Goal: Task Accomplishment & Management: Manage account settings

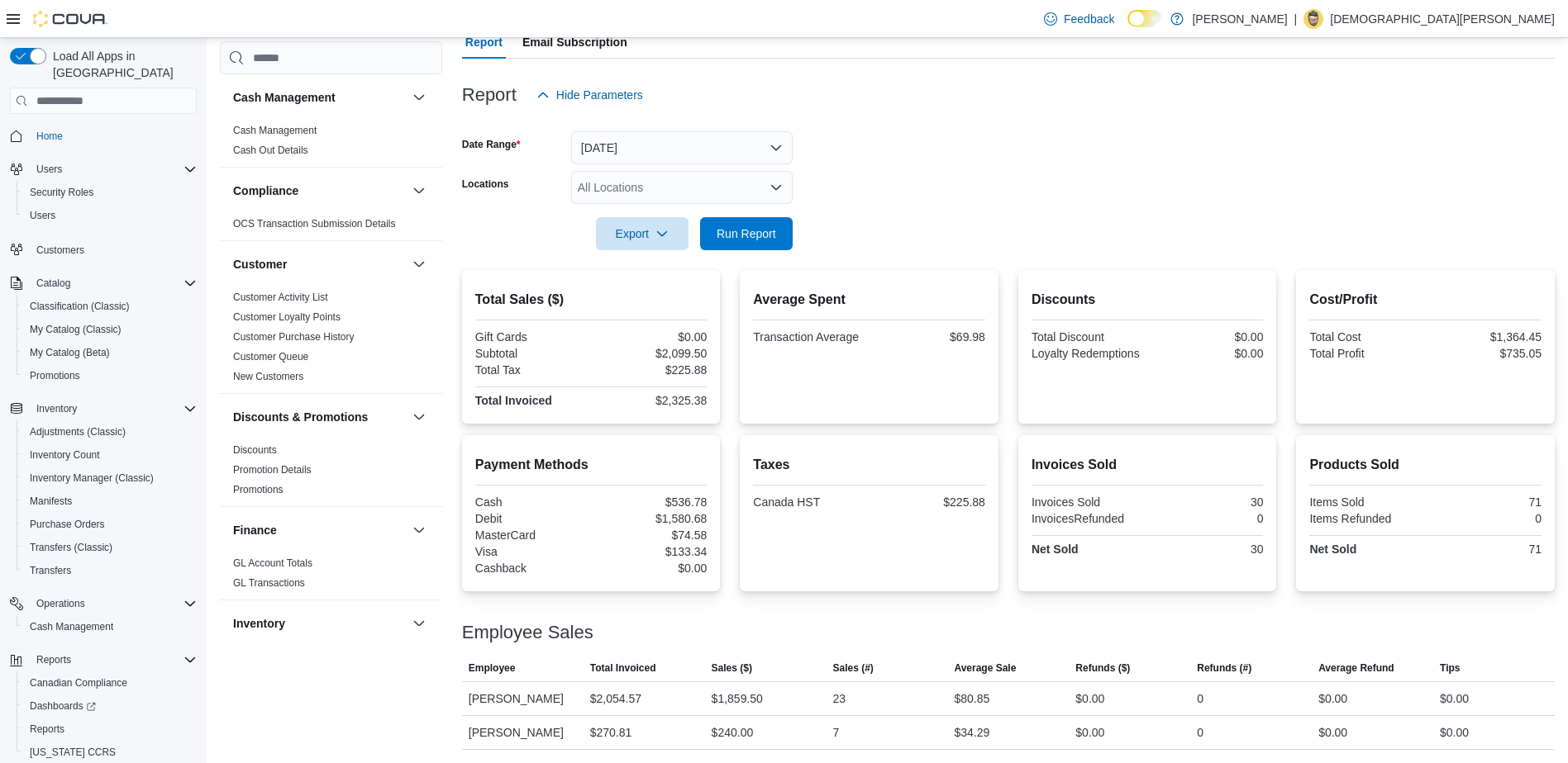
scroll to position [1021, 0]
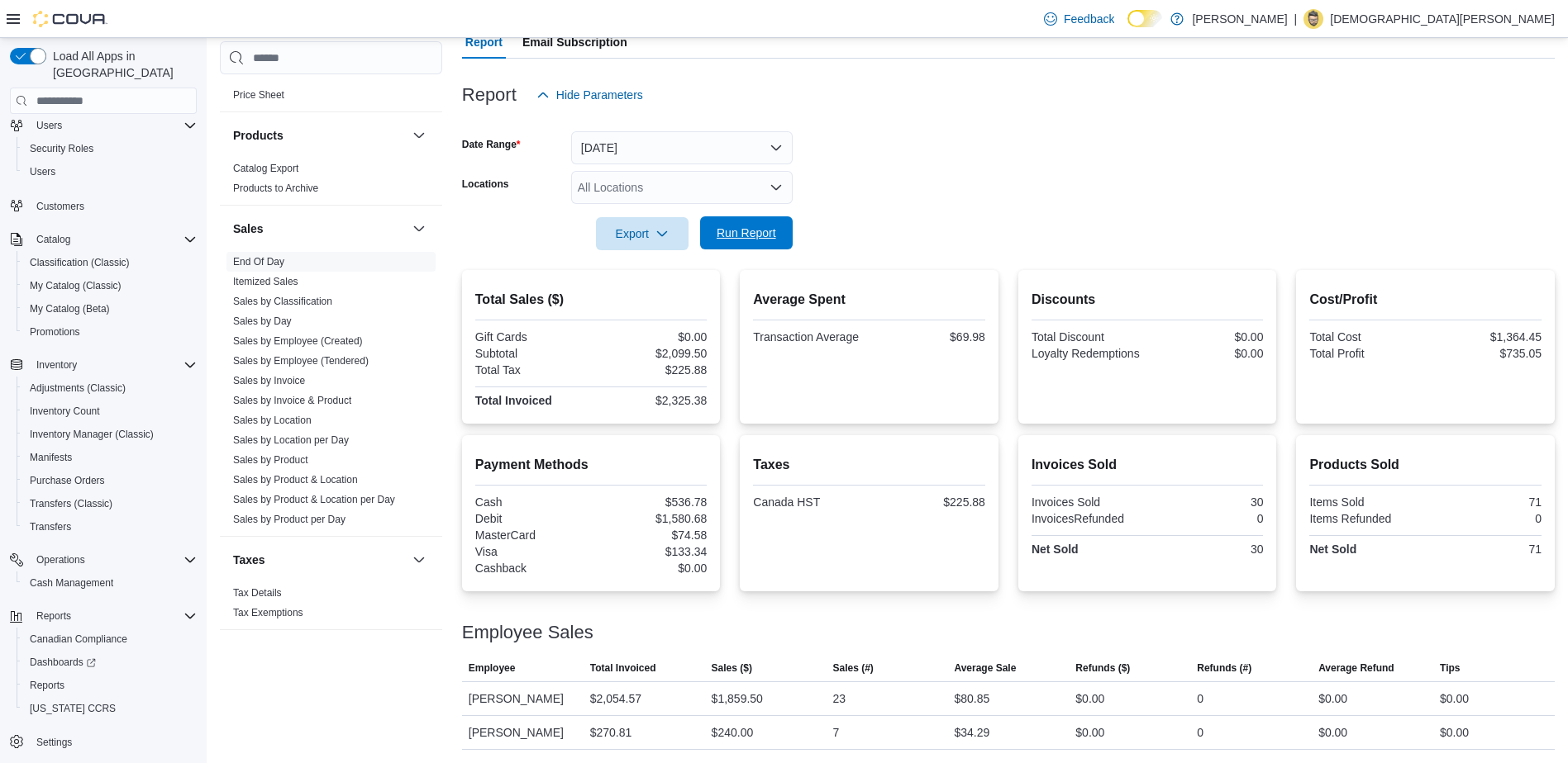
click at [765, 233] on span "Run Report" at bounding box center [746, 233] width 60 height 16
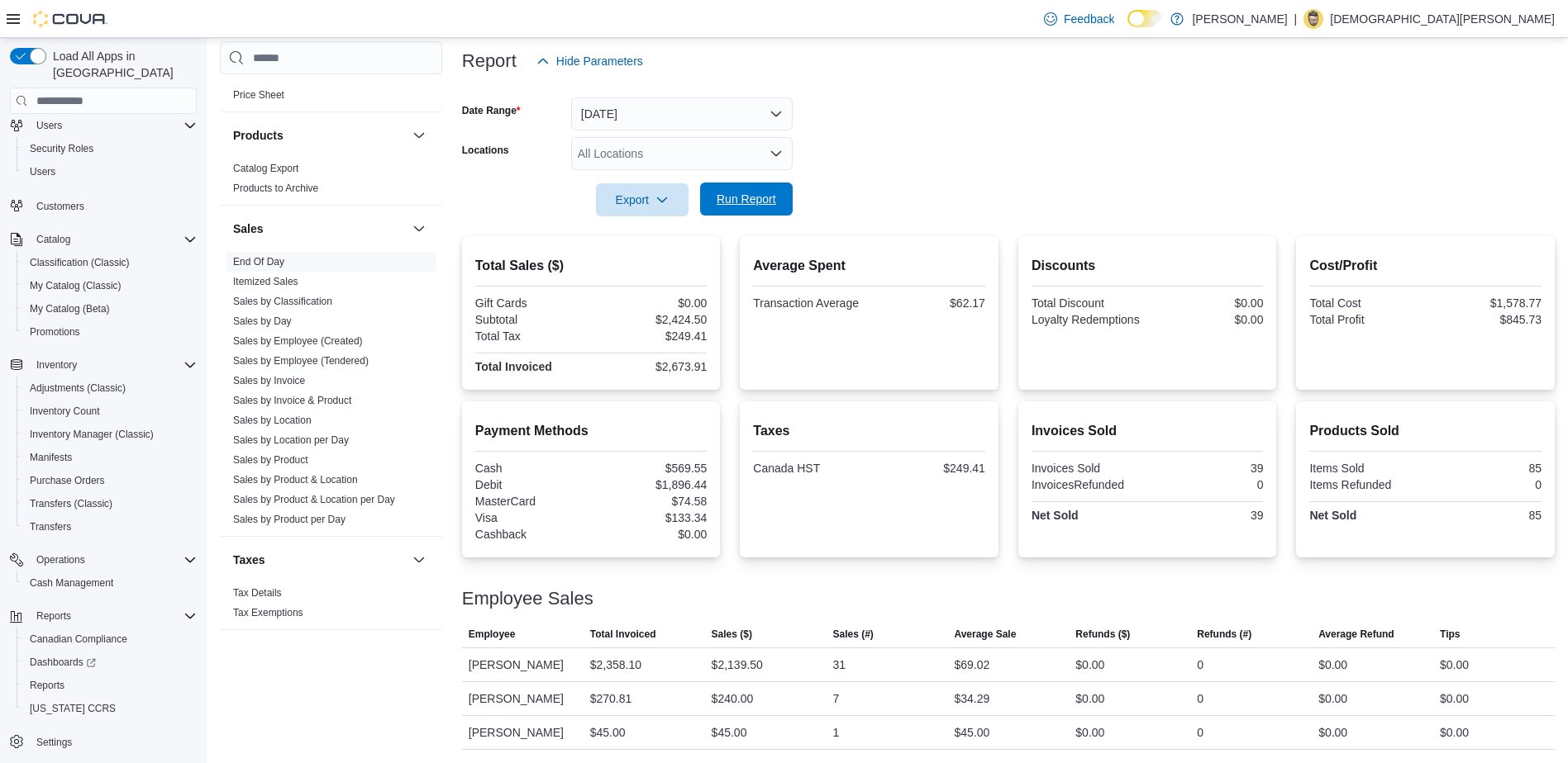
click at [746, 196] on span "Run Report" at bounding box center [746, 199] width 60 height 16
click at [755, 193] on span "Run Report" at bounding box center [746, 199] width 60 height 16
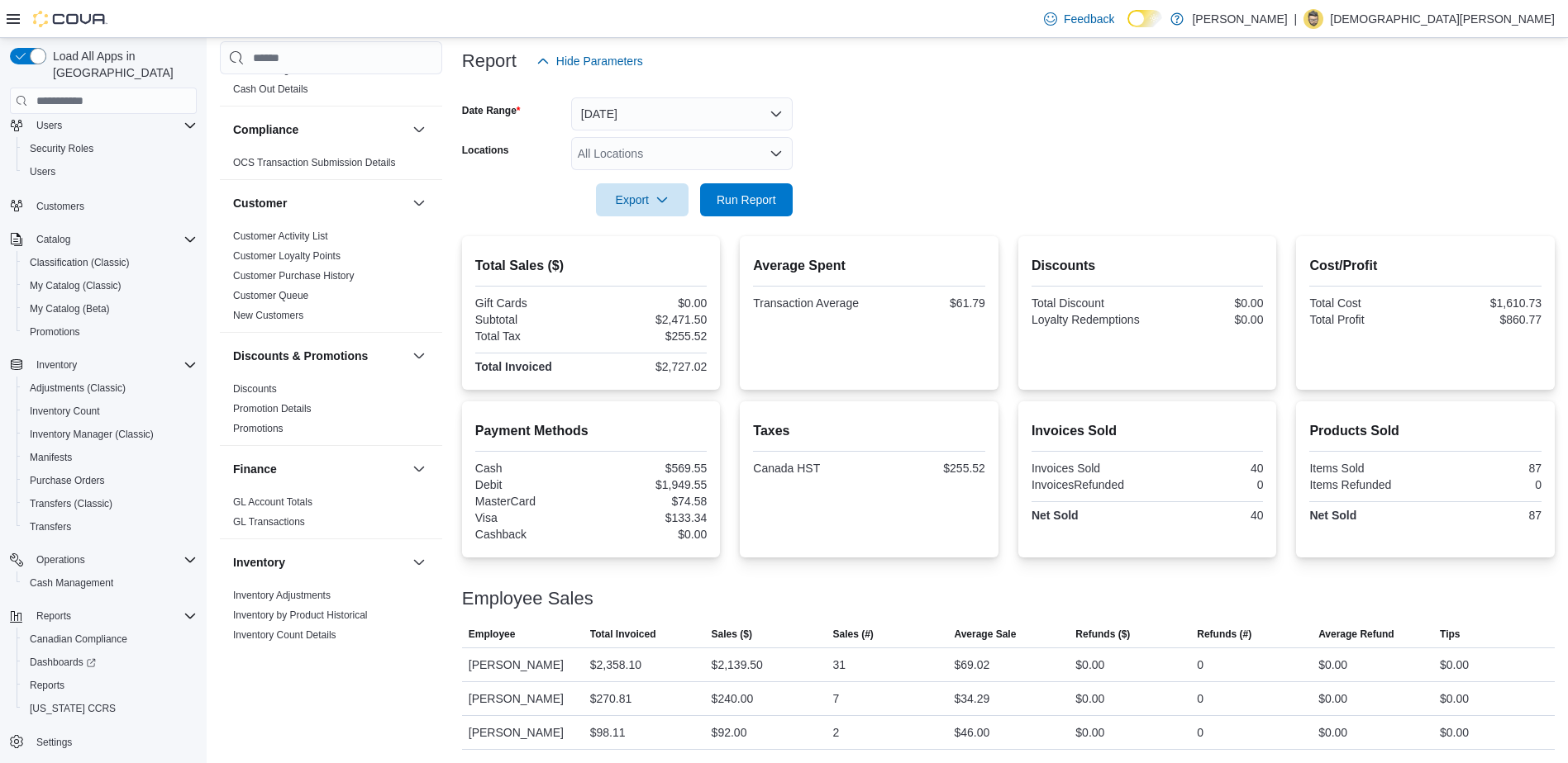
scroll to position [0, 0]
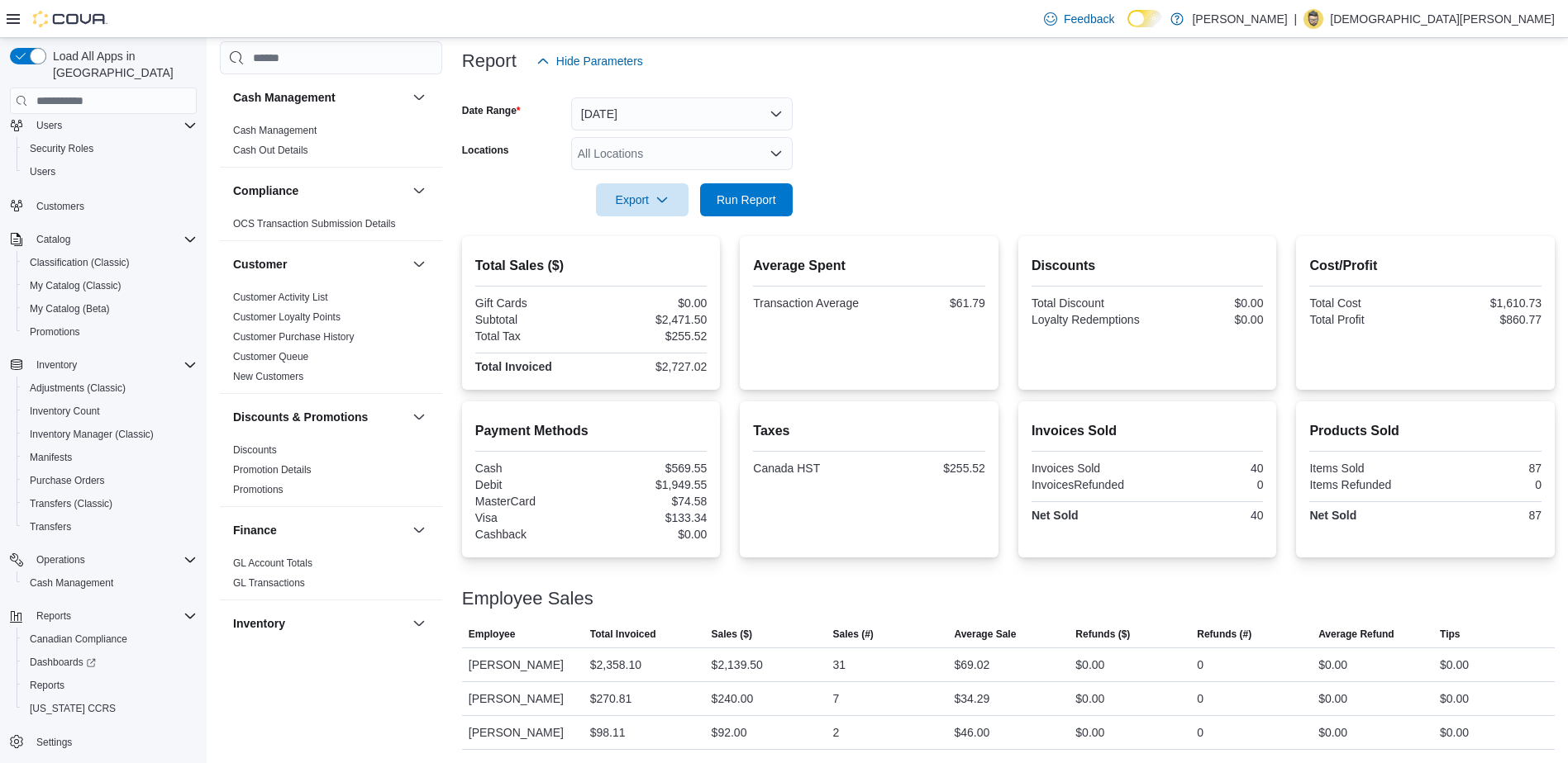
click at [1008, 125] on form "Date Range Today Locations All Locations Export Run Report" at bounding box center [1008, 147] width 1093 height 138
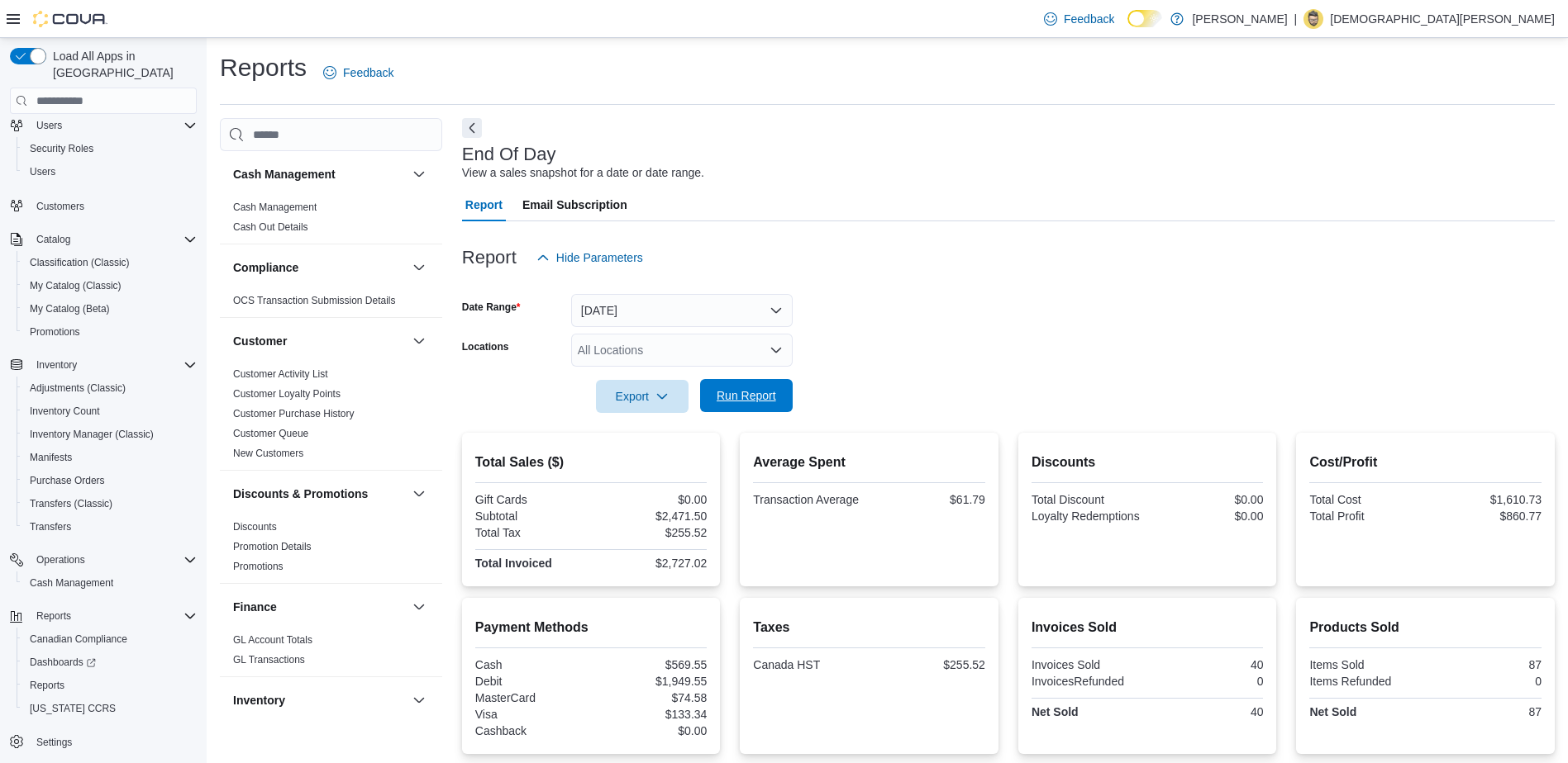
click at [745, 404] on span "Run Report" at bounding box center [746, 395] width 60 height 16
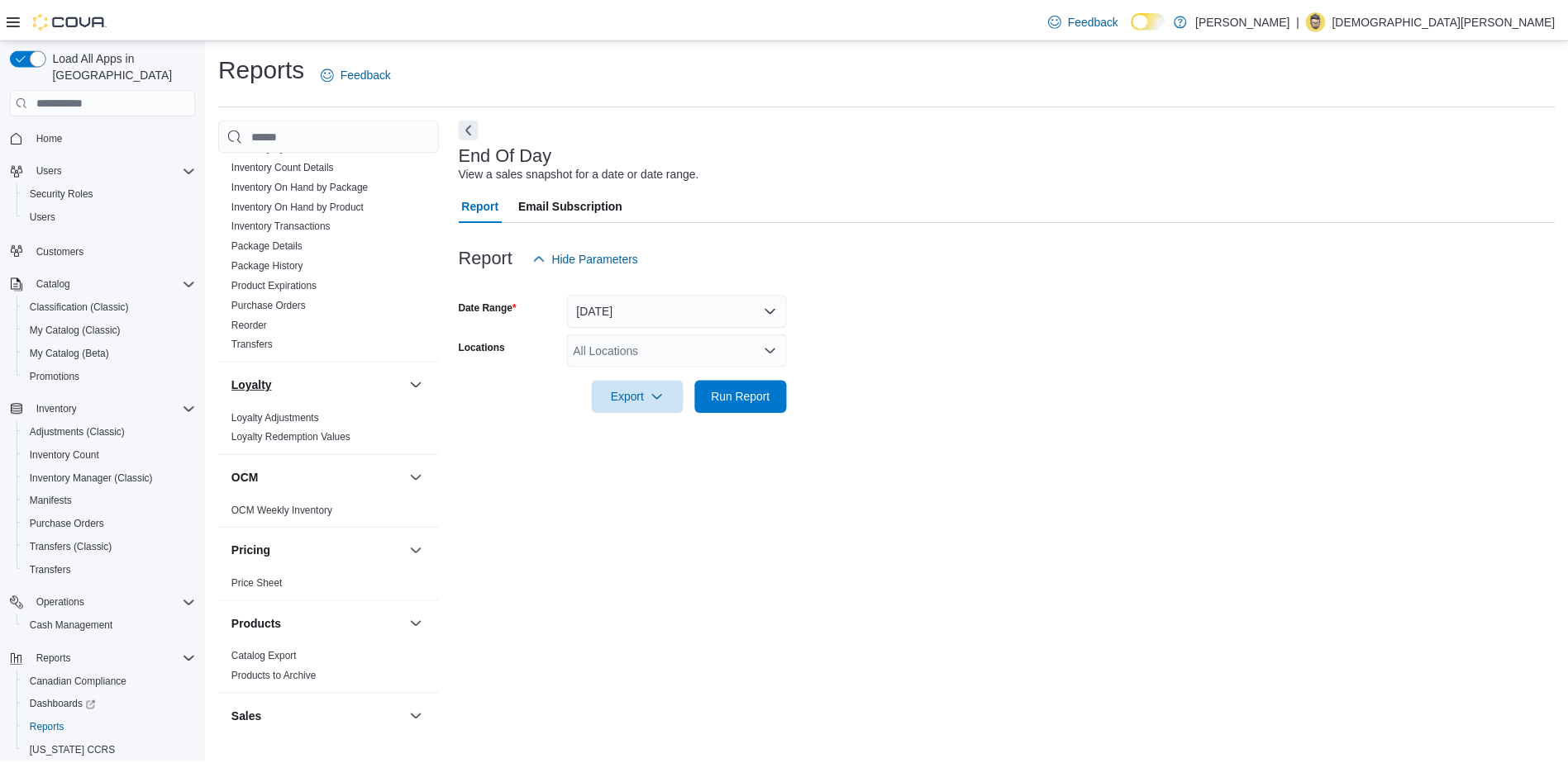
scroll to position [578, 0]
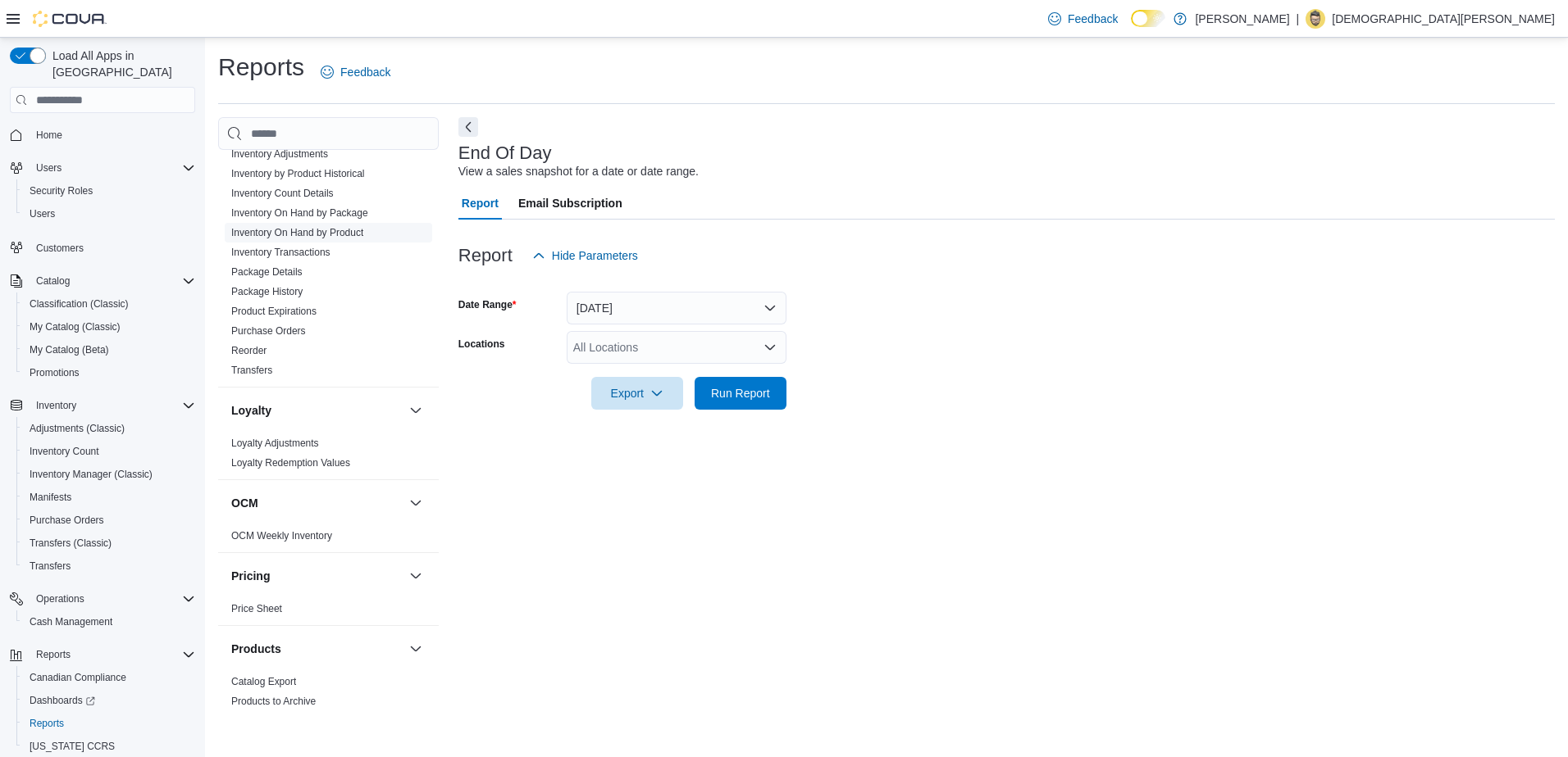
click at [331, 236] on link "Inventory On Hand by Product" at bounding box center [297, 233] width 132 height 11
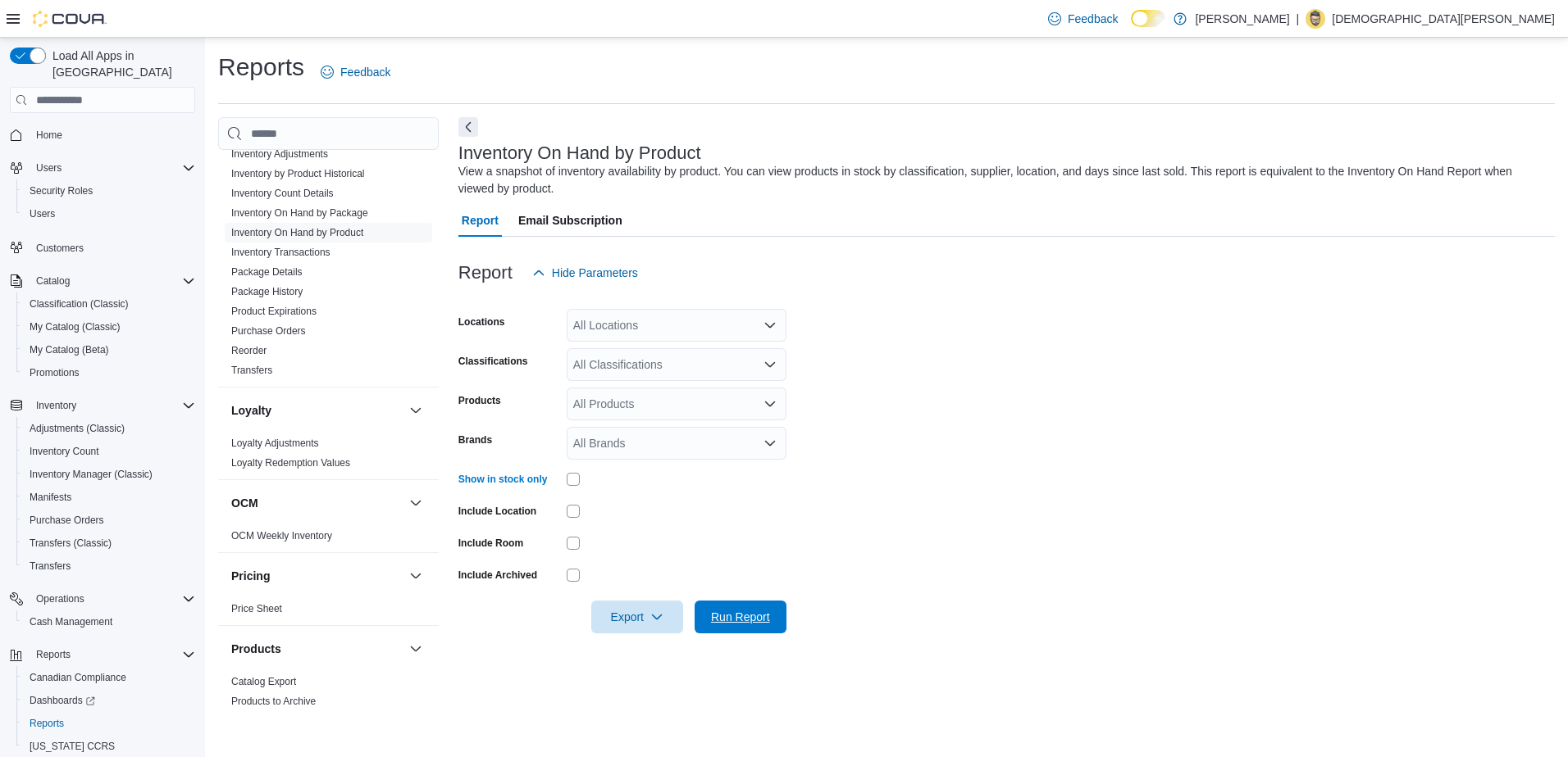
drag, startPoint x: 729, startPoint y: 609, endPoint x: 847, endPoint y: 611, distance: 118.0
click at [730, 609] on span "Run Report" at bounding box center [741, 617] width 72 height 32
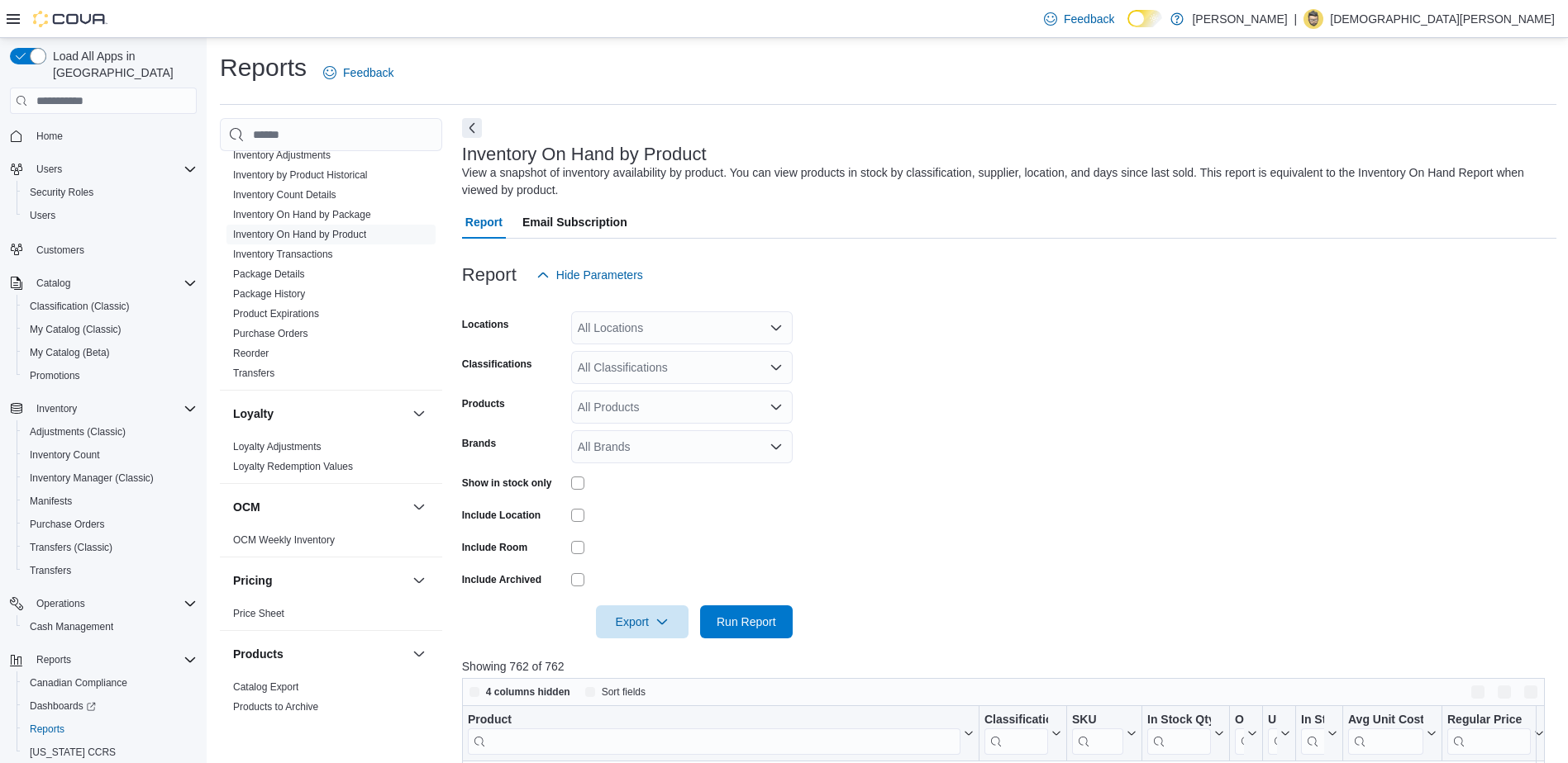
scroll to position [496, 0]
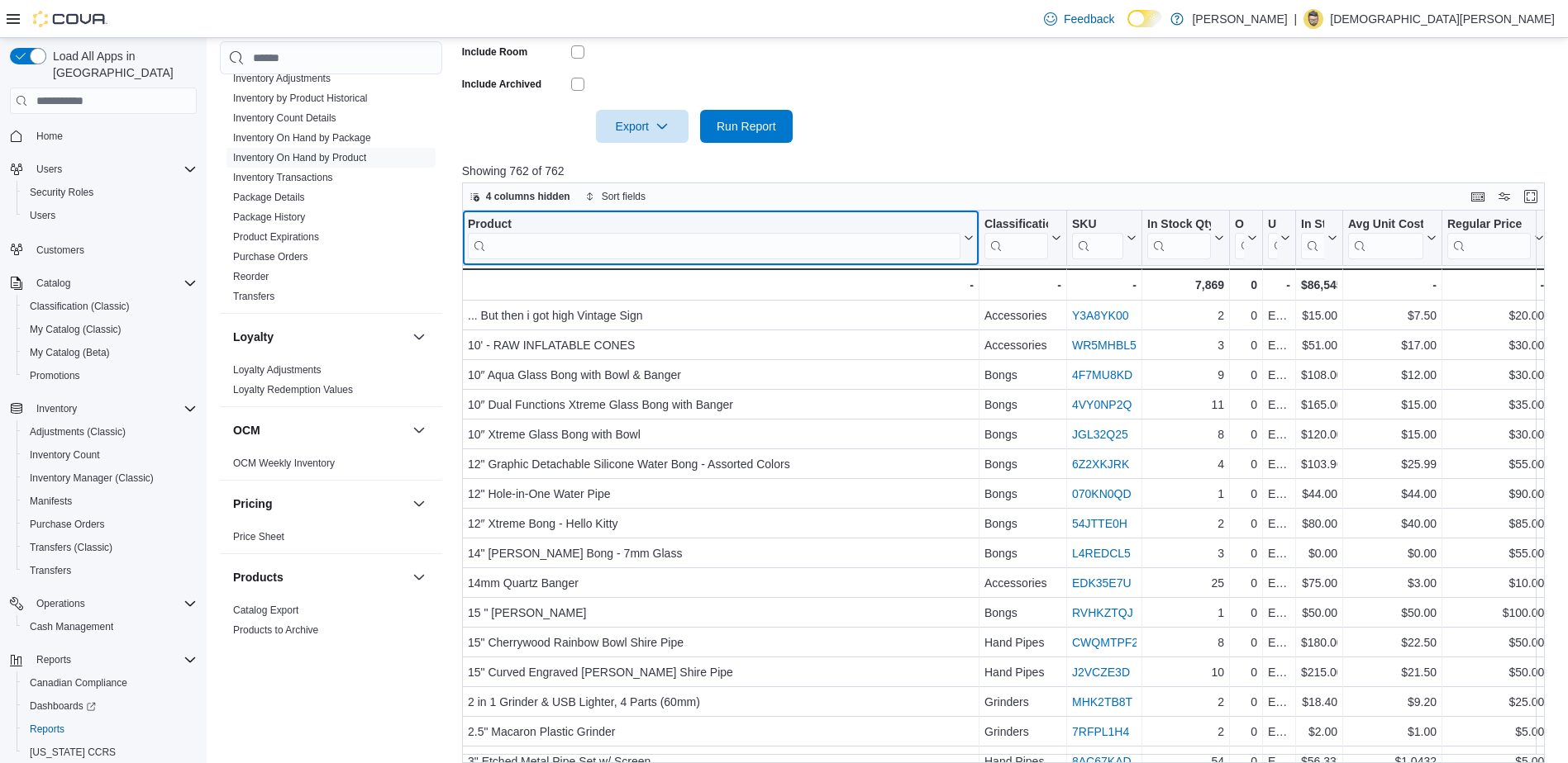
click at [622, 243] on input "search" at bounding box center [714, 246] width 492 height 27
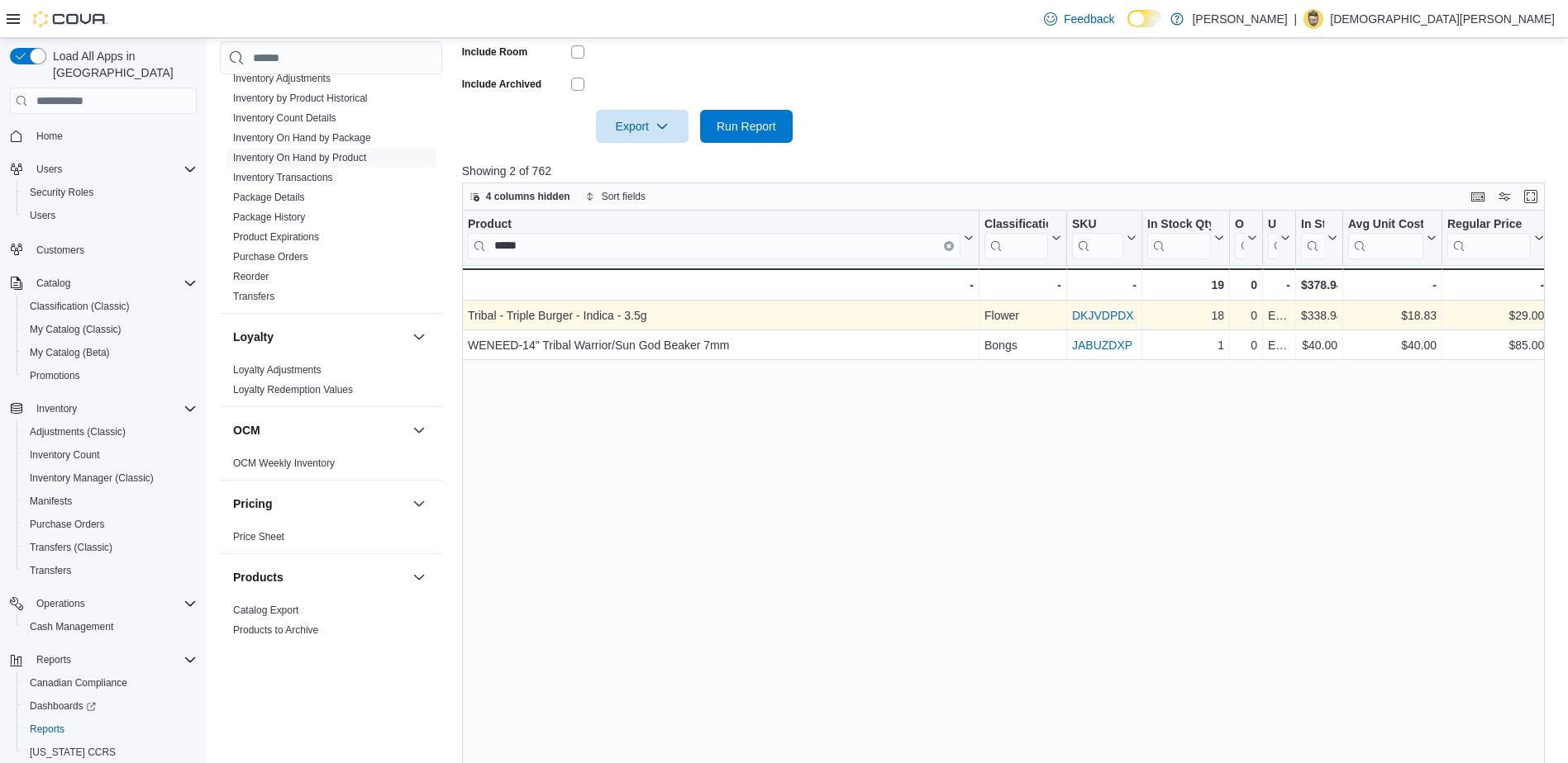
click at [1101, 314] on link "DKJVDPDX" at bounding box center [1103, 316] width 62 height 13
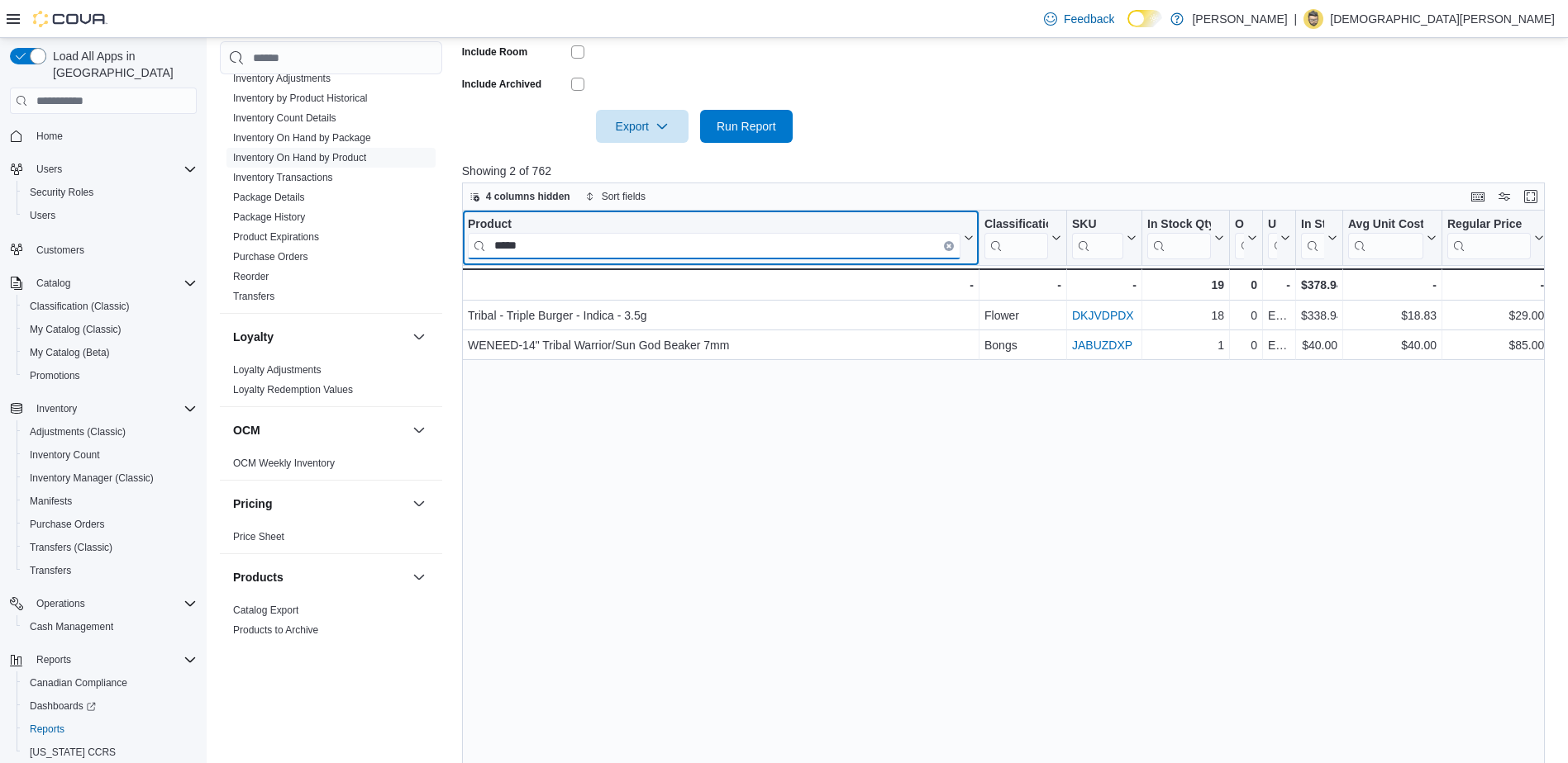
click at [549, 251] on input "*****" at bounding box center [714, 246] width 492 height 27
type input "*"
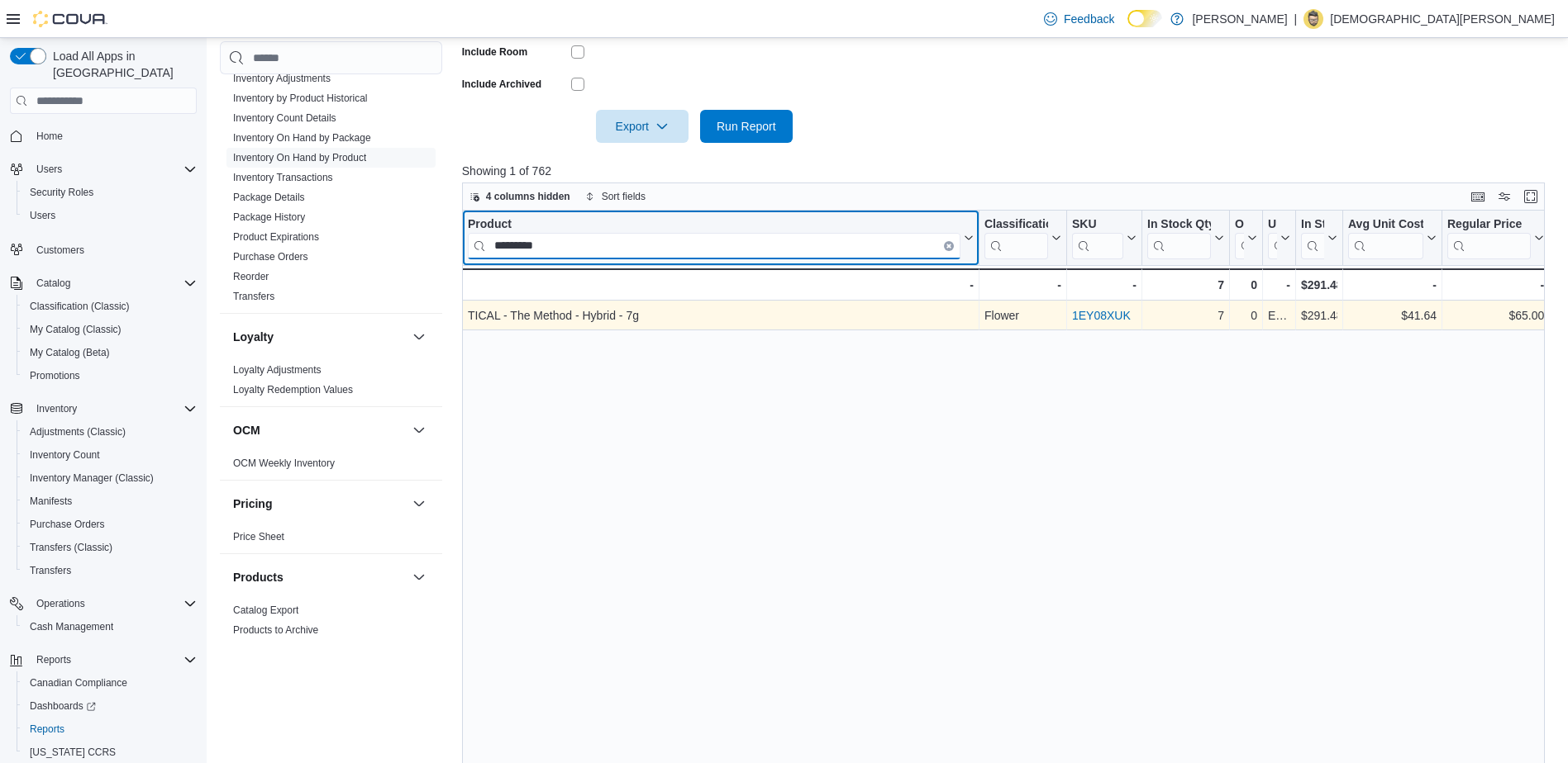
type input "*********"
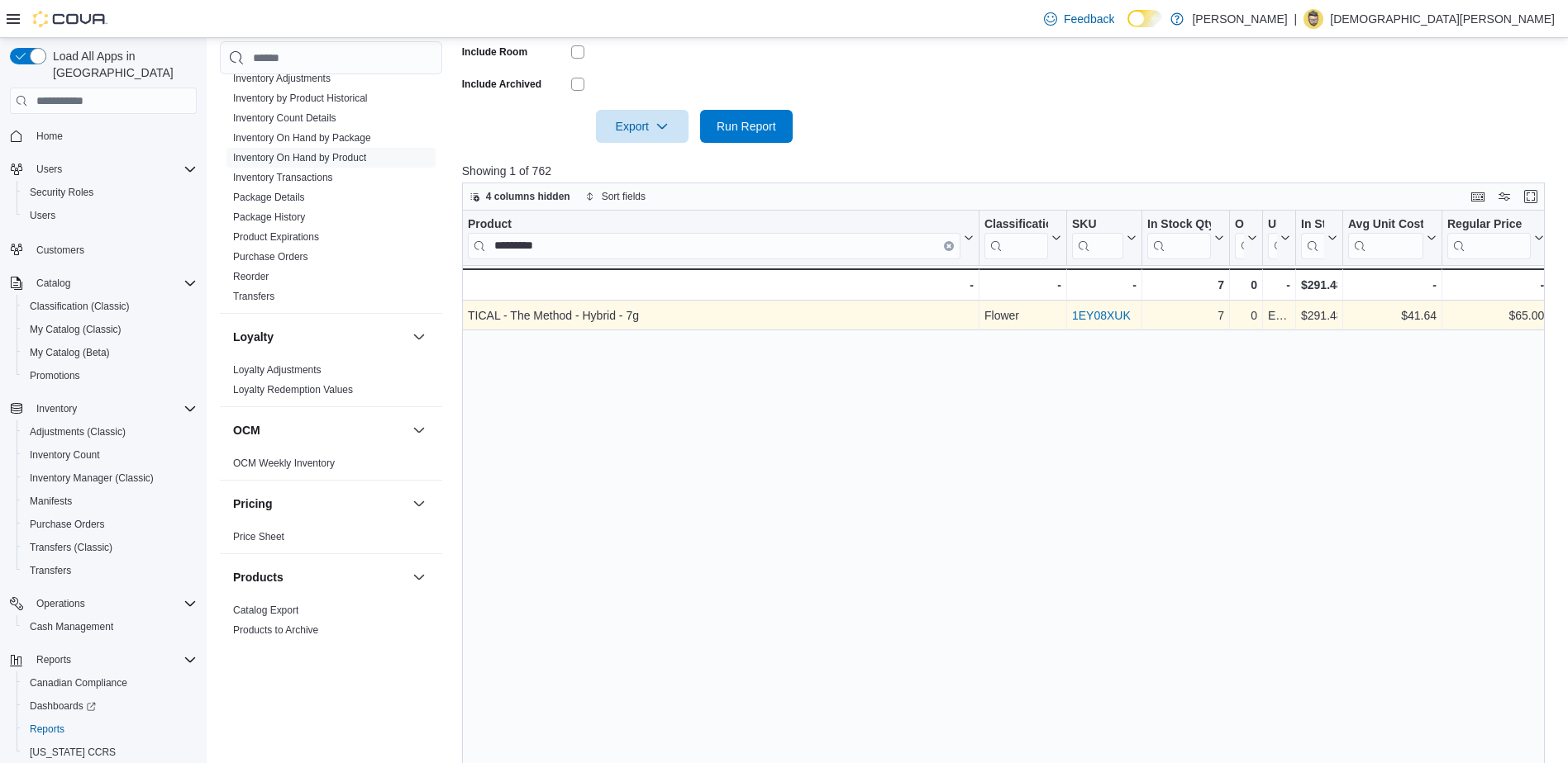
click at [1093, 315] on link "1EY08XUK" at bounding box center [1101, 316] width 59 height 13
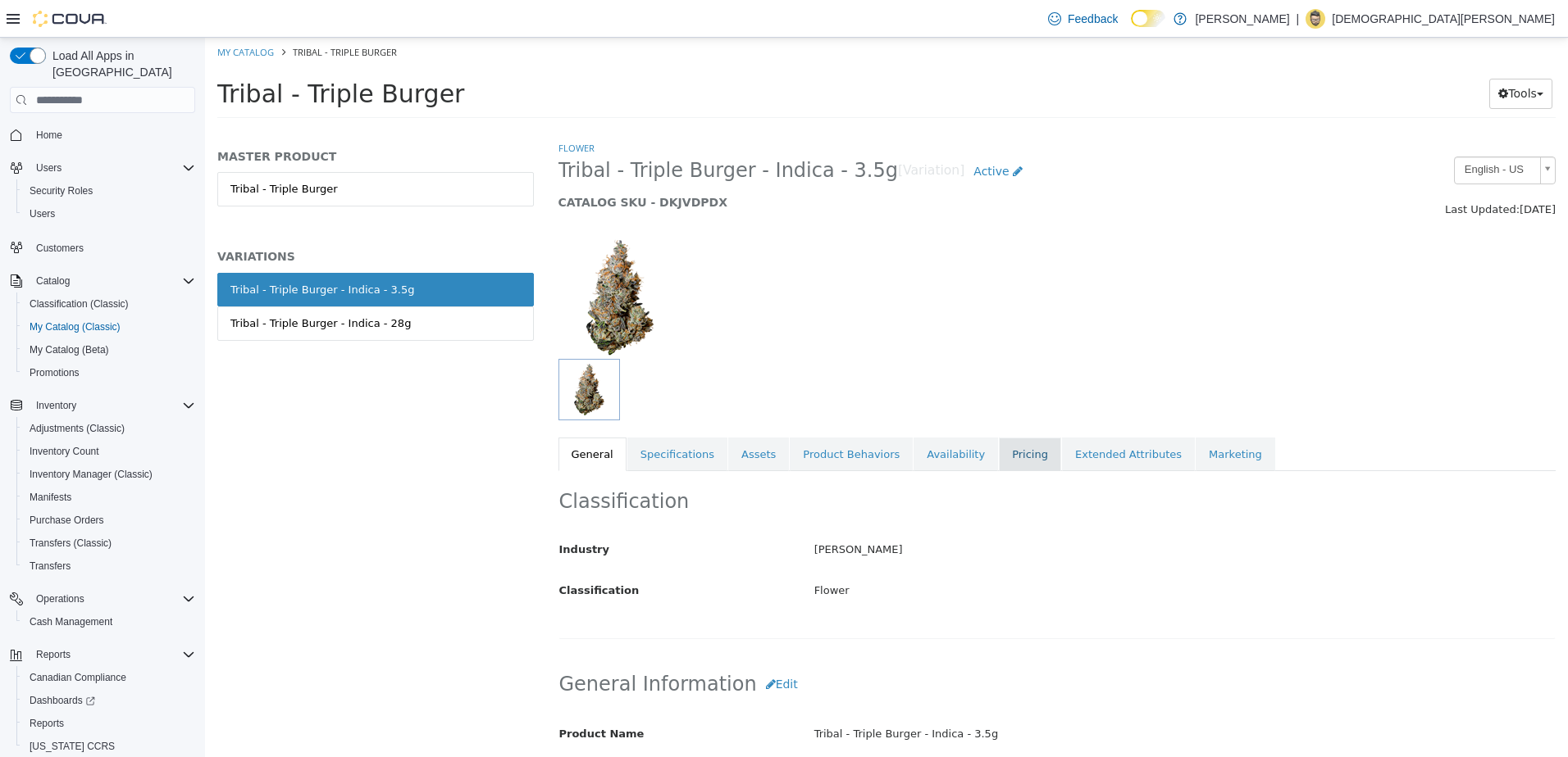
click at [1003, 442] on link "Pricing" at bounding box center [1029, 455] width 62 height 34
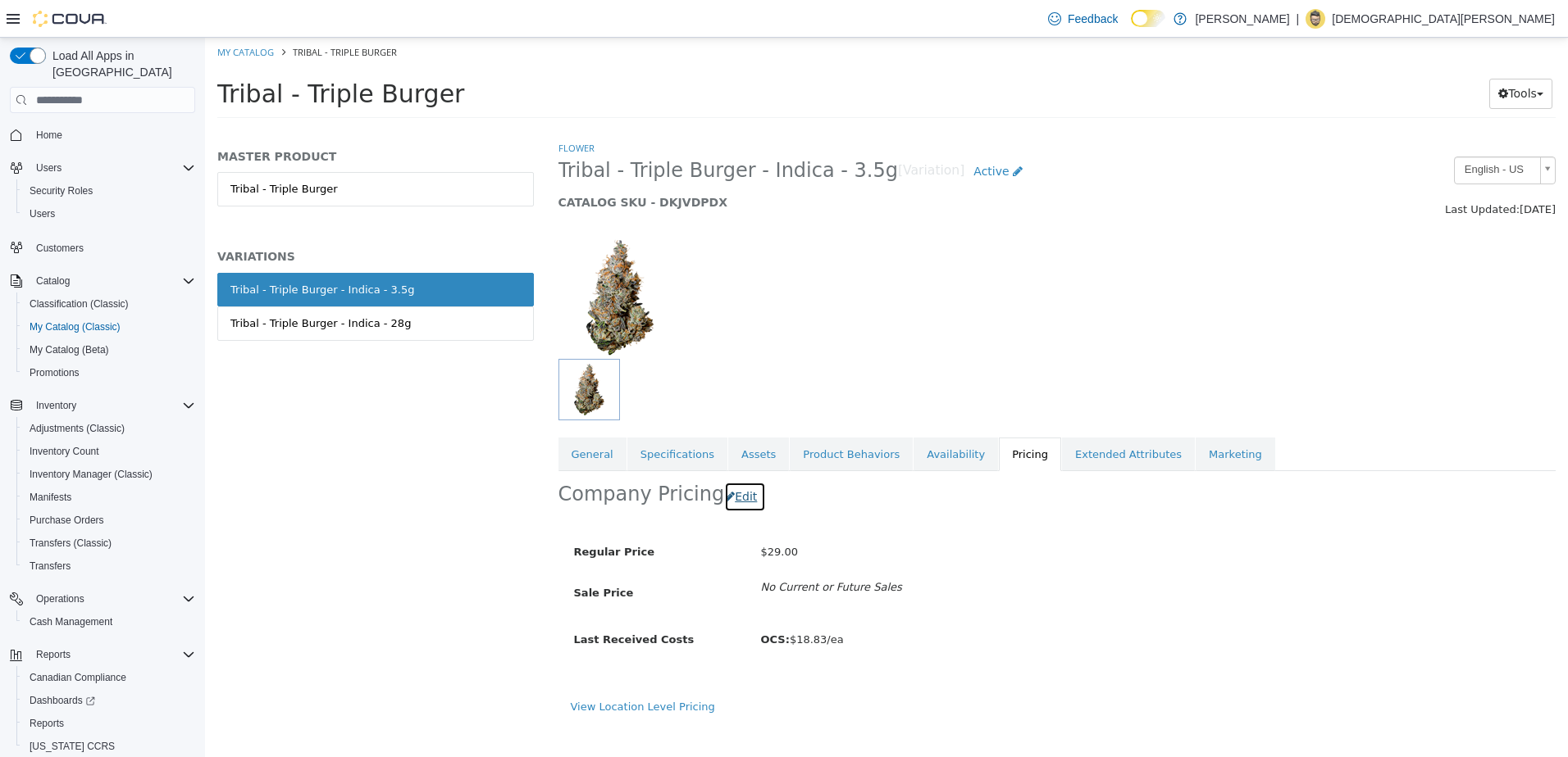
click at [736, 499] on button "Edit" at bounding box center [745, 498] width 42 height 31
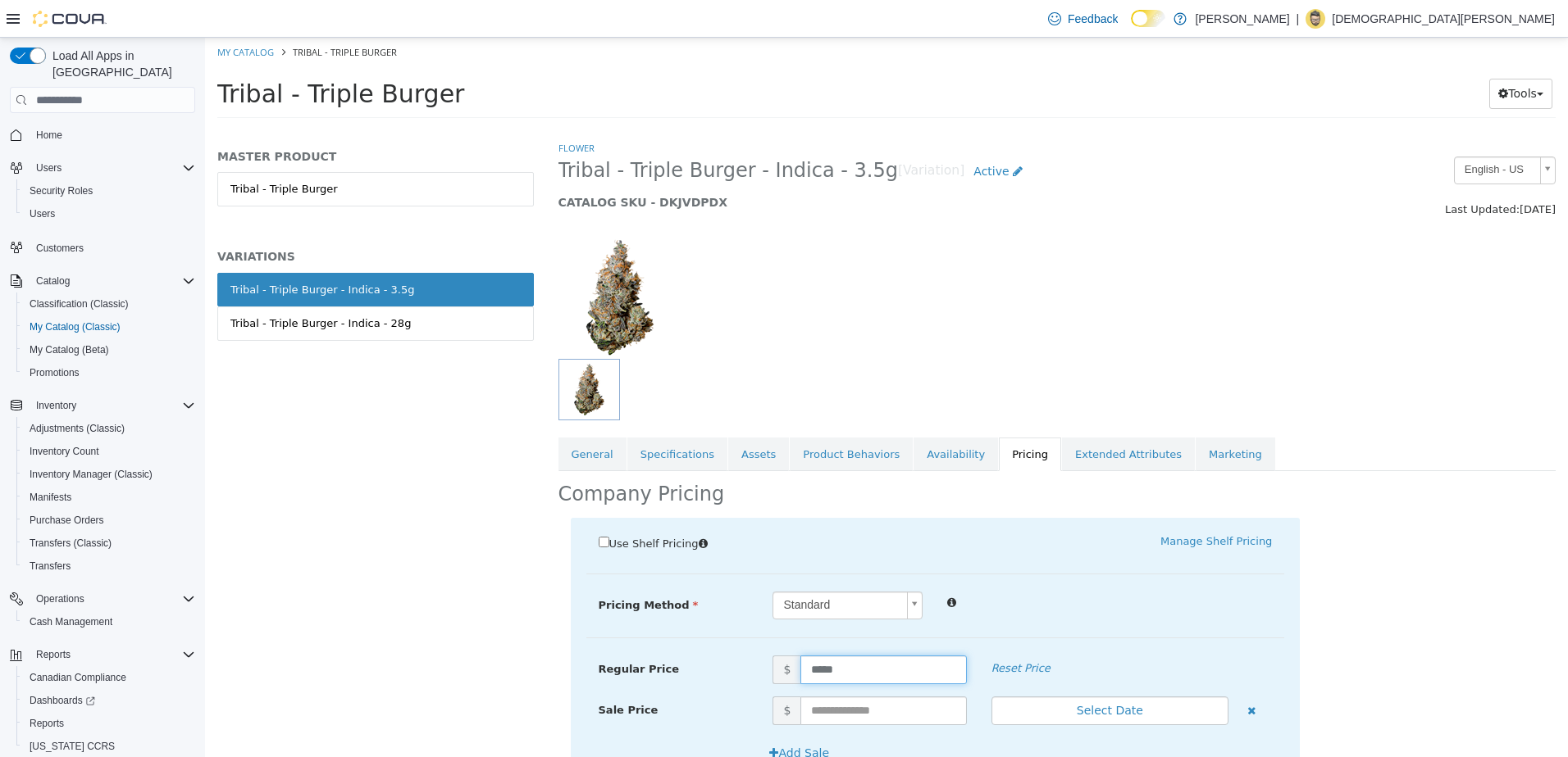
click at [858, 674] on input "*****" at bounding box center [883, 670] width 166 height 29
type input "*****"
click at [1084, 617] on div "Standard *" at bounding box center [1021, 606] width 524 height 29
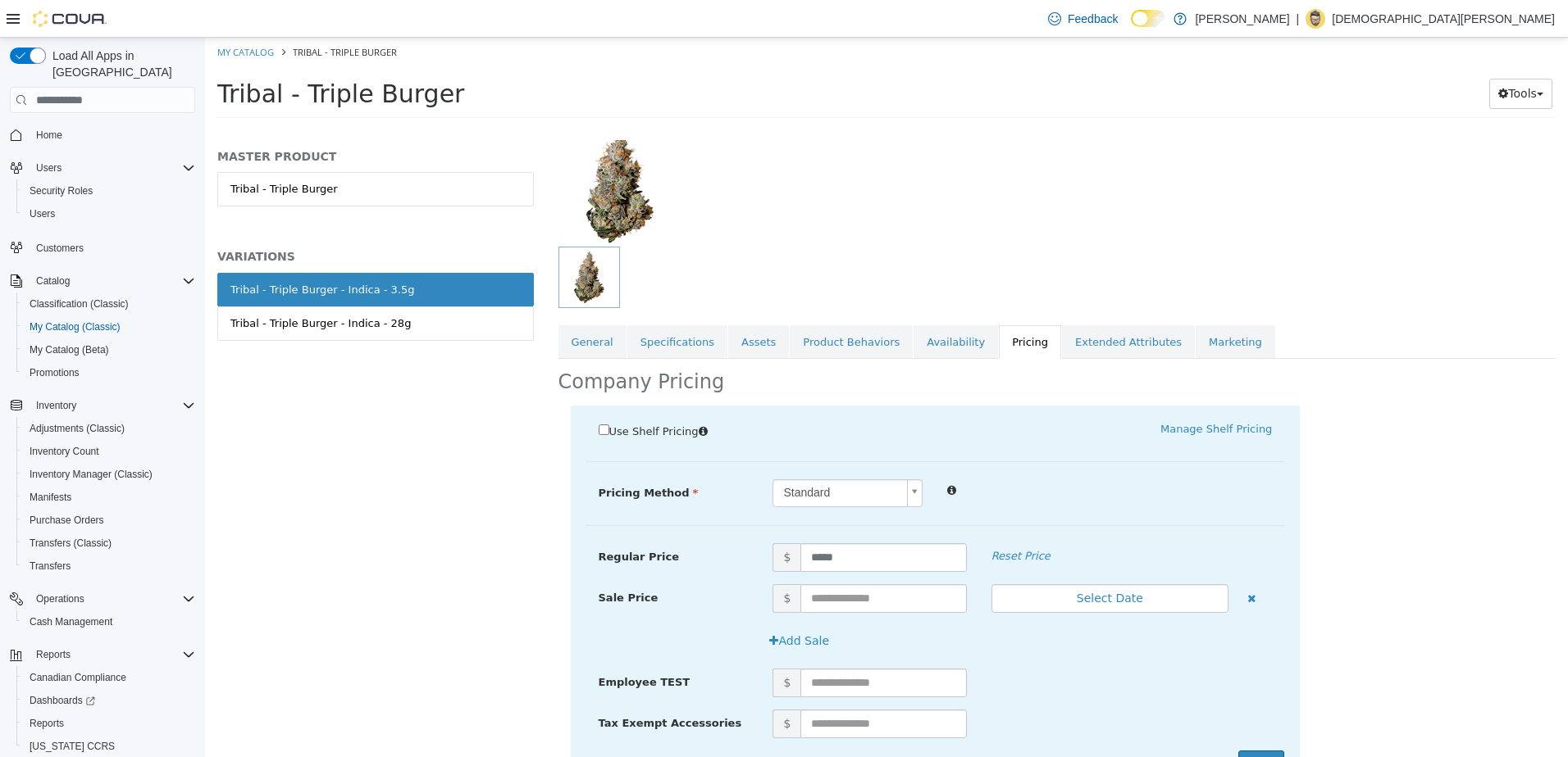
scroll to position [196, 0]
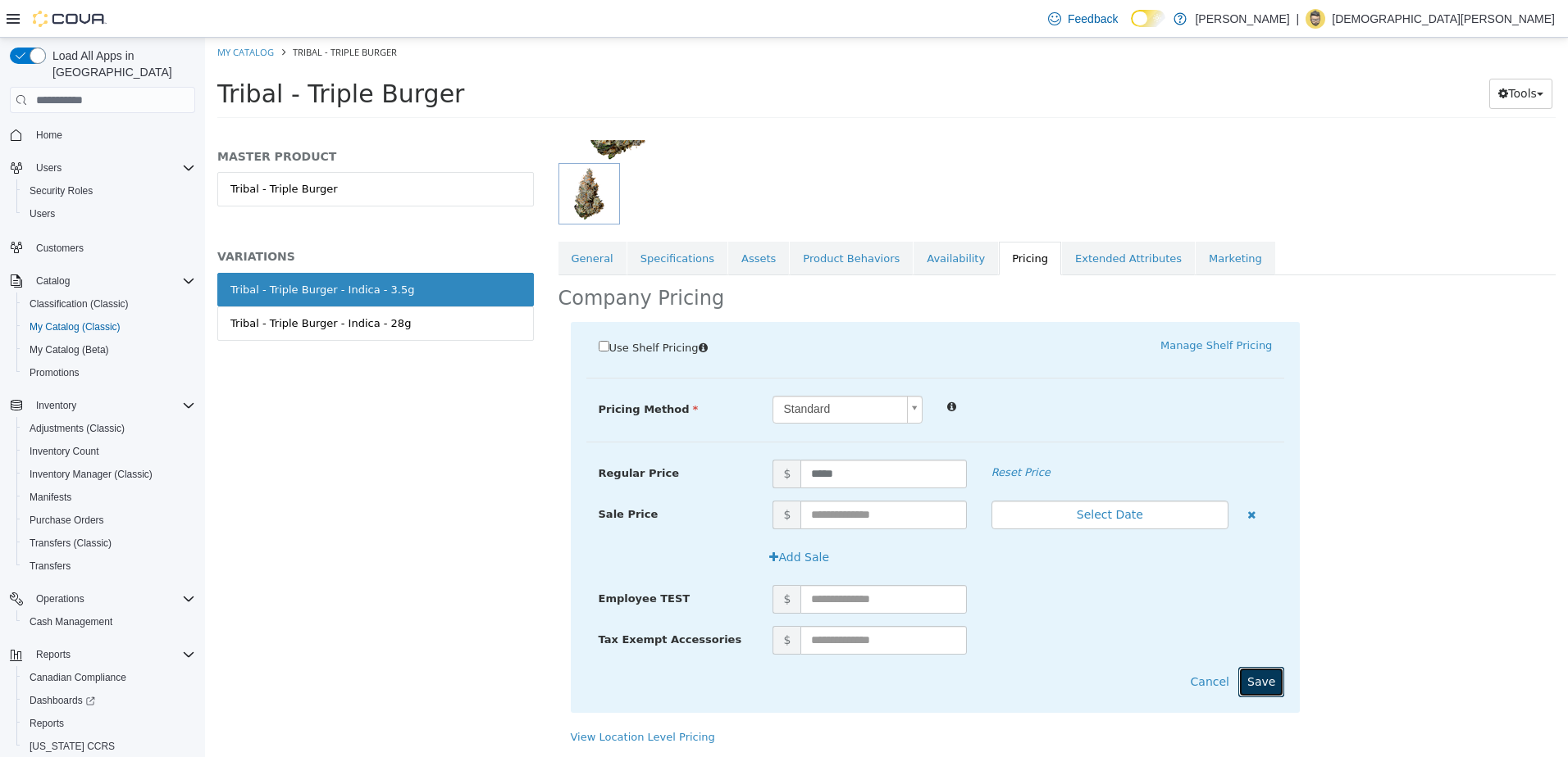
click at [1271, 687] on button "Save" at bounding box center [1261, 683] width 46 height 31
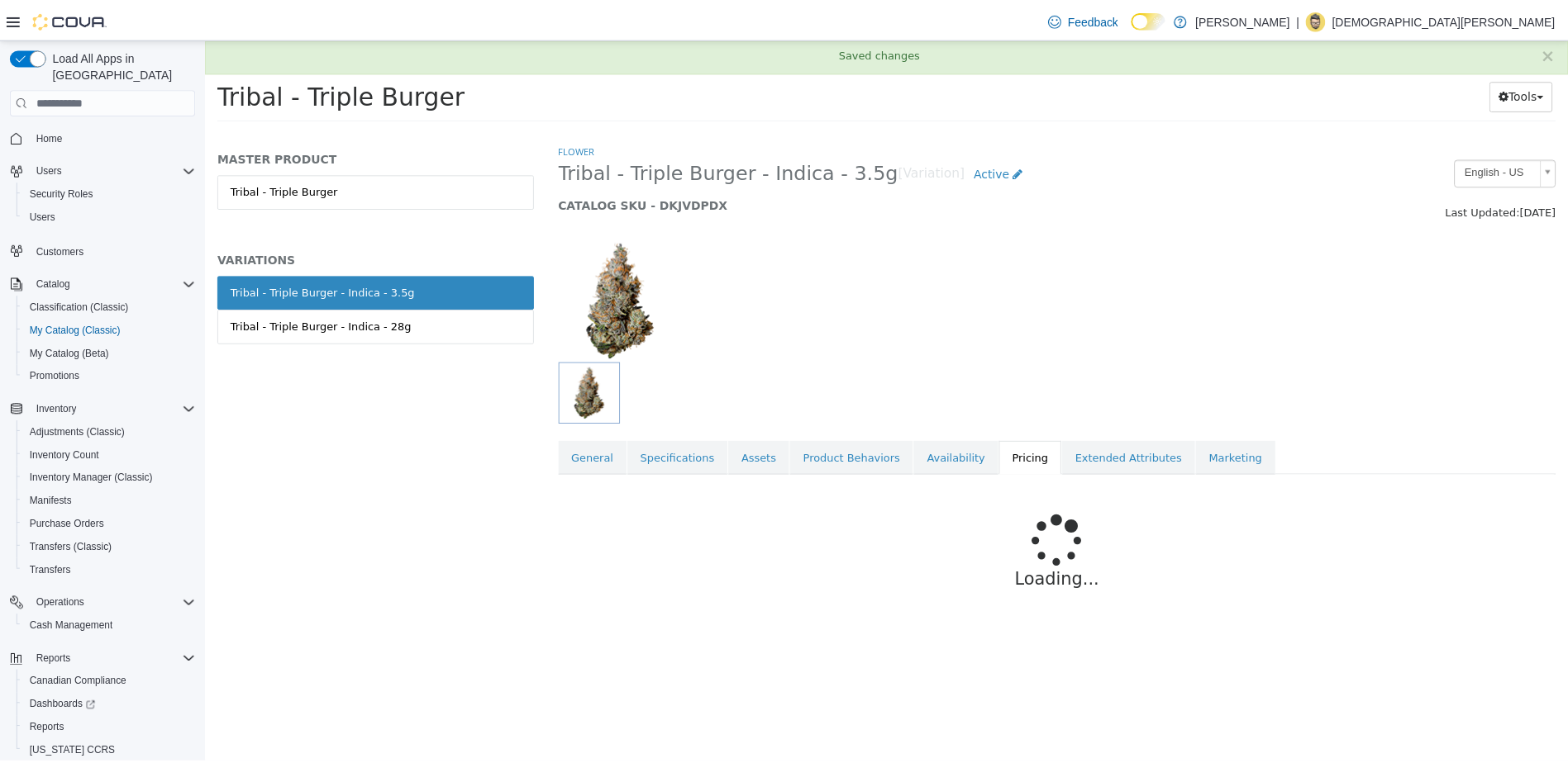
scroll to position [0, 0]
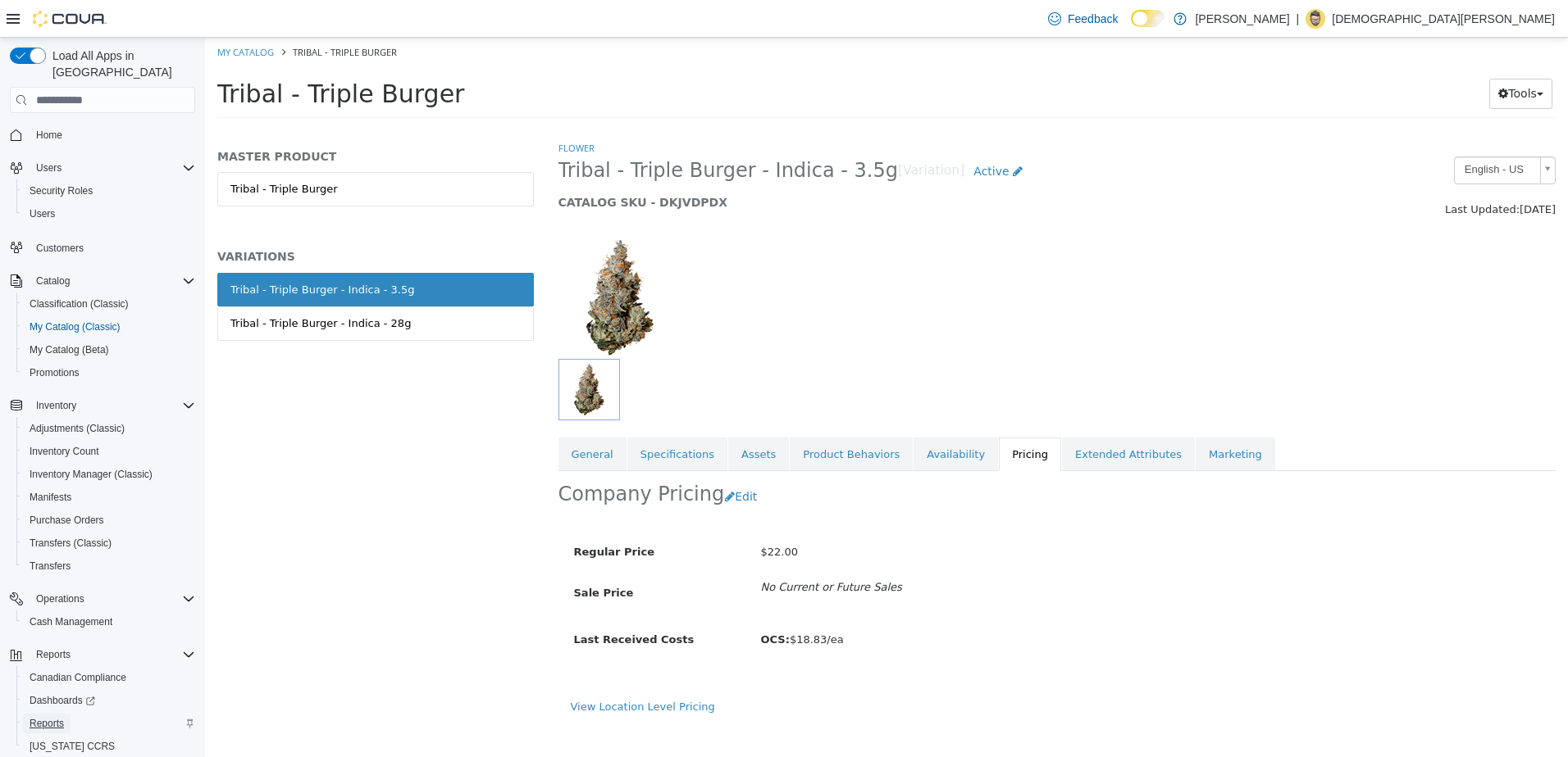
click at [59, 717] on span "Reports" at bounding box center [47, 724] width 34 height 13
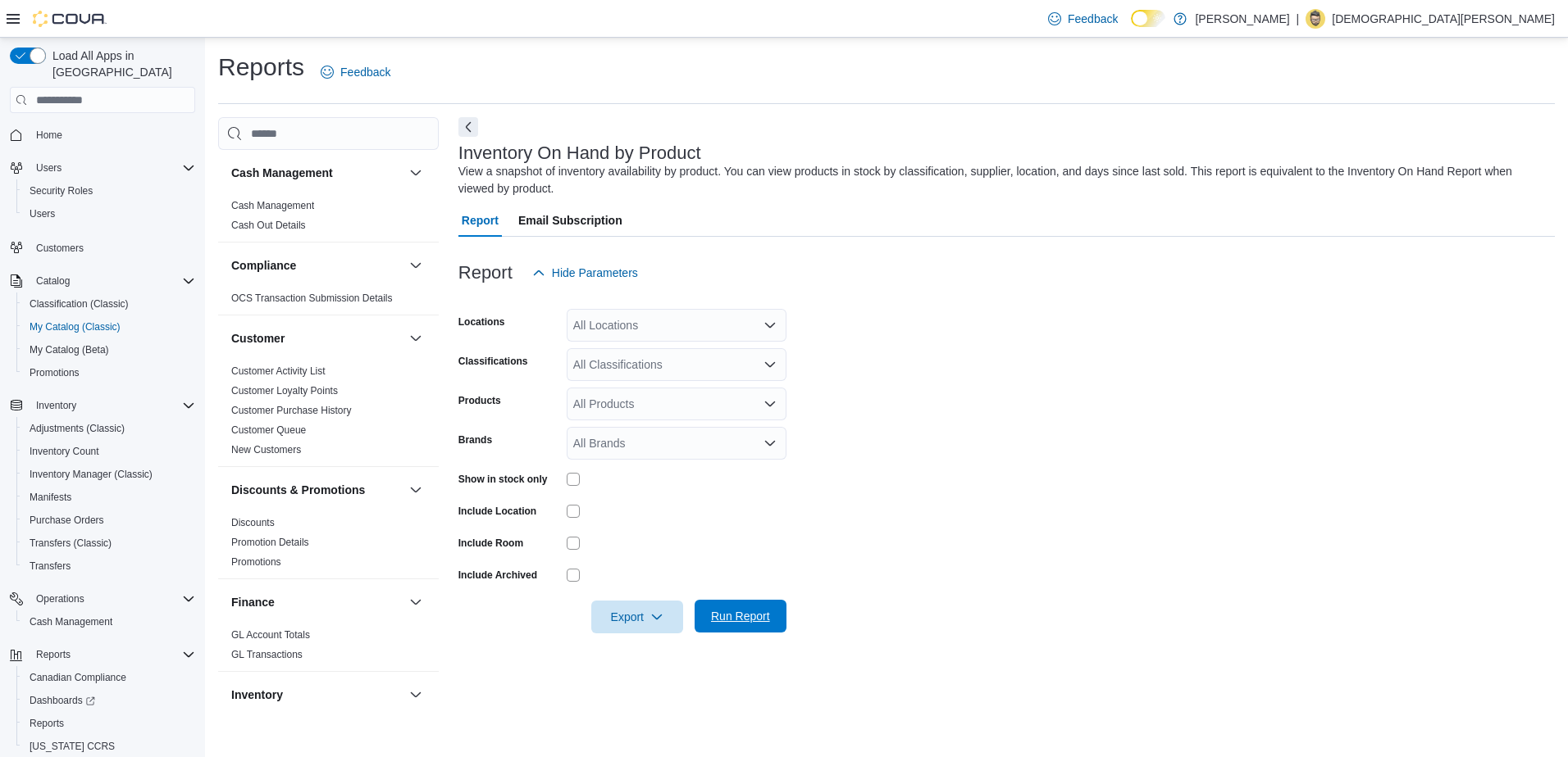
click at [751, 629] on span "Run Report" at bounding box center [741, 616] width 72 height 32
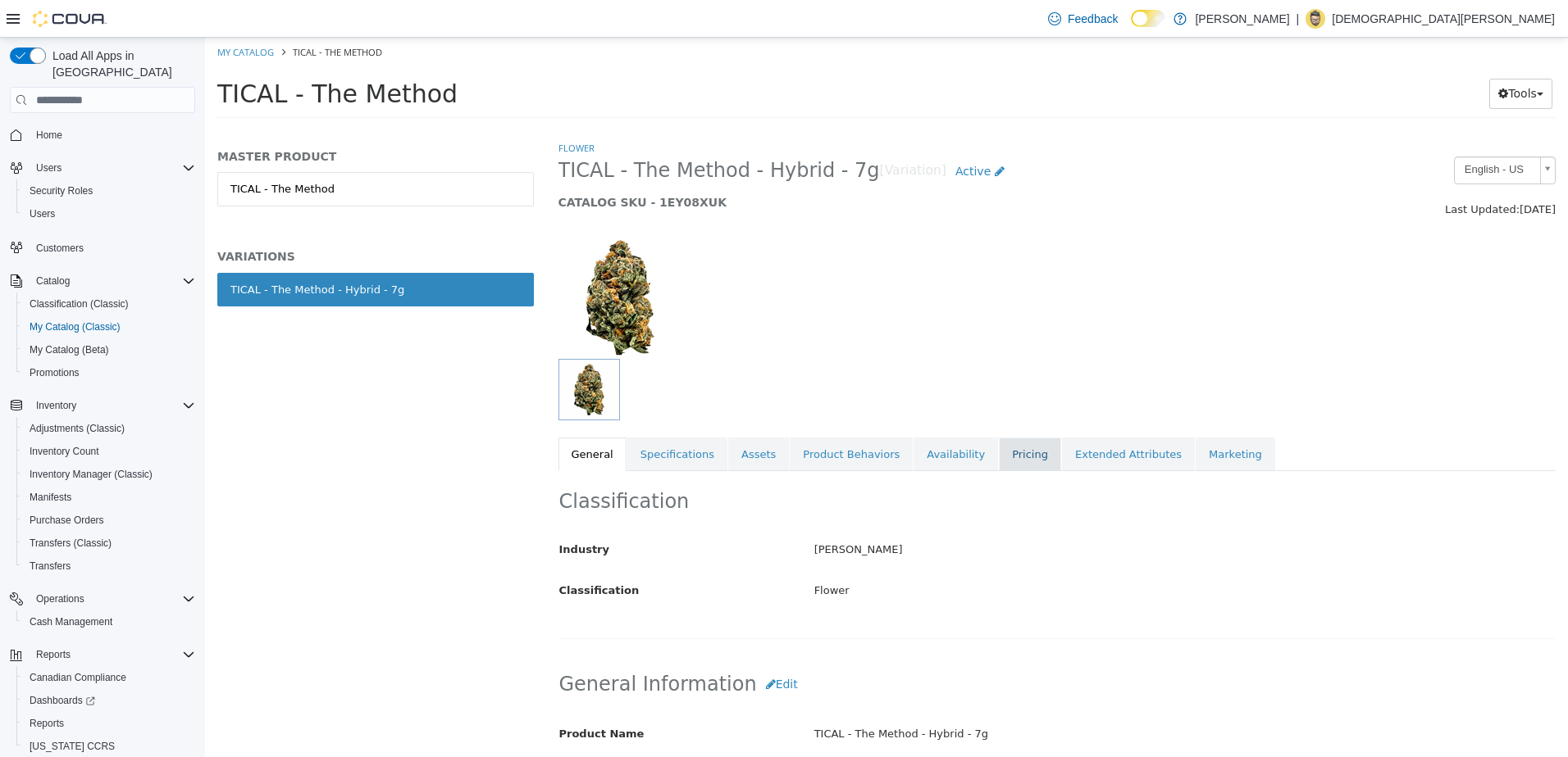
click at [999, 450] on link "Pricing" at bounding box center [1029, 455] width 62 height 34
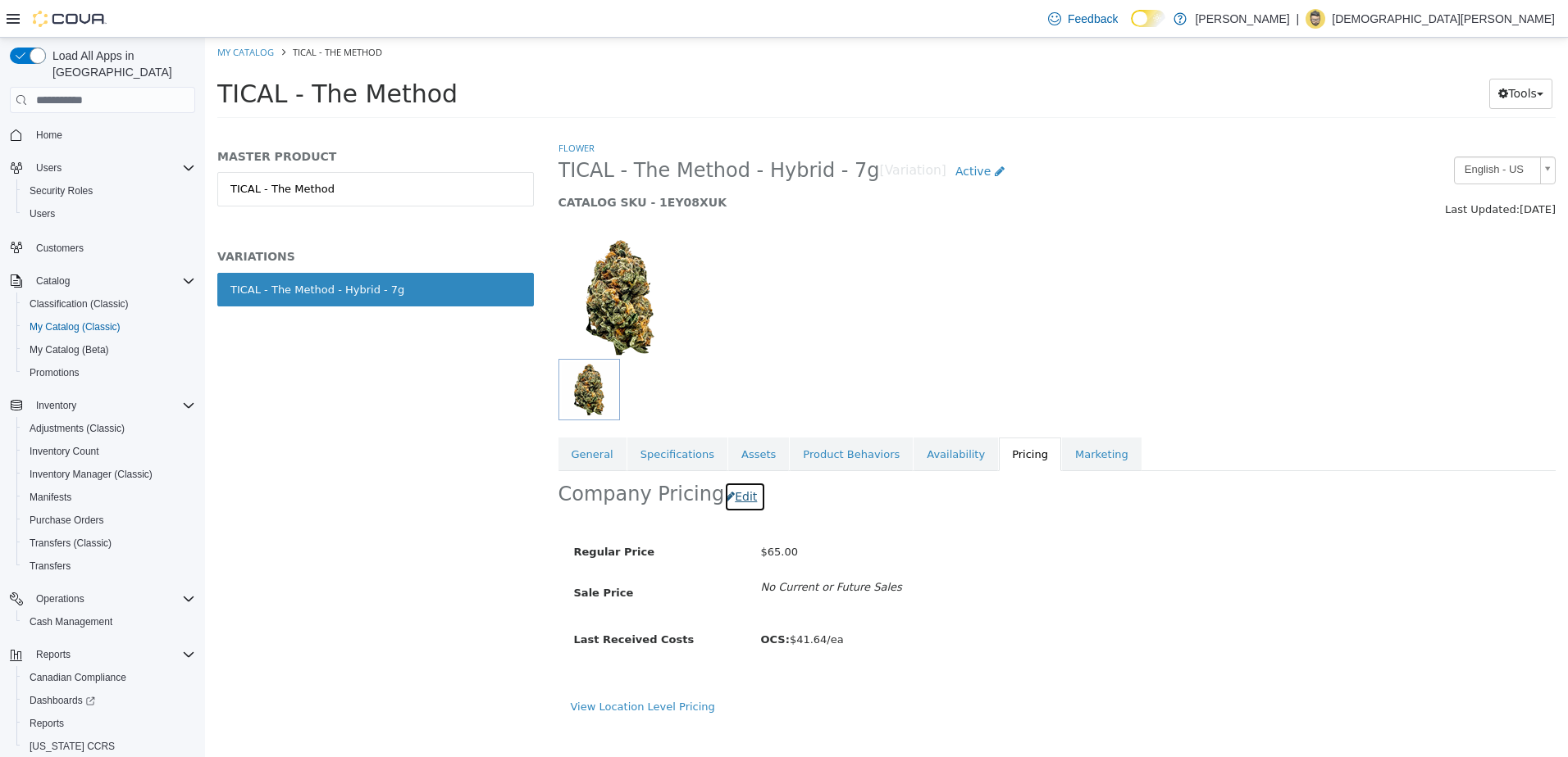
click at [739, 504] on button "Edit" at bounding box center [745, 498] width 42 height 31
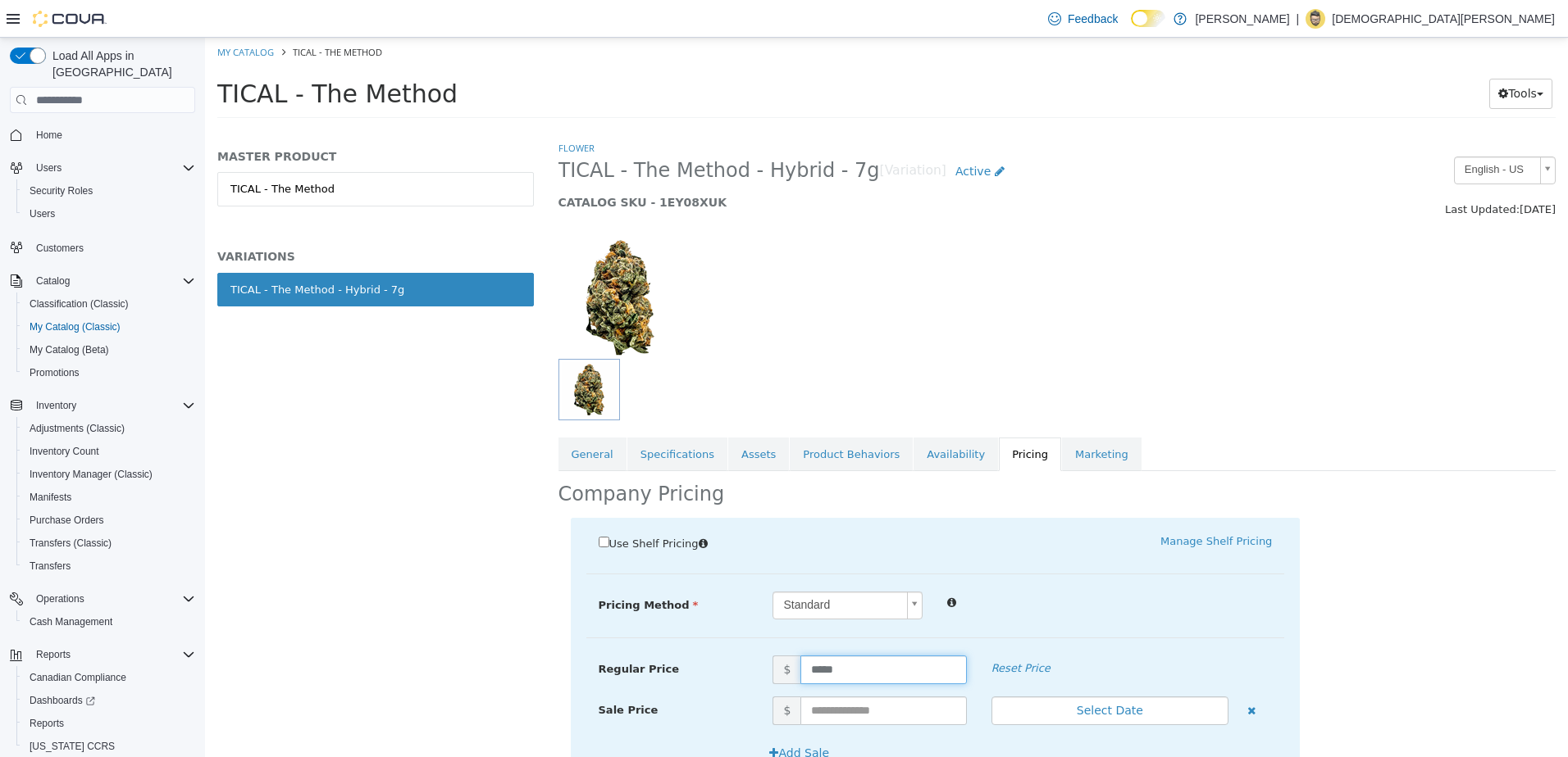
click at [834, 658] on input "*****" at bounding box center [883, 670] width 166 height 29
type input "*****"
click at [1145, 638] on hr at bounding box center [936, 638] width 699 height 1
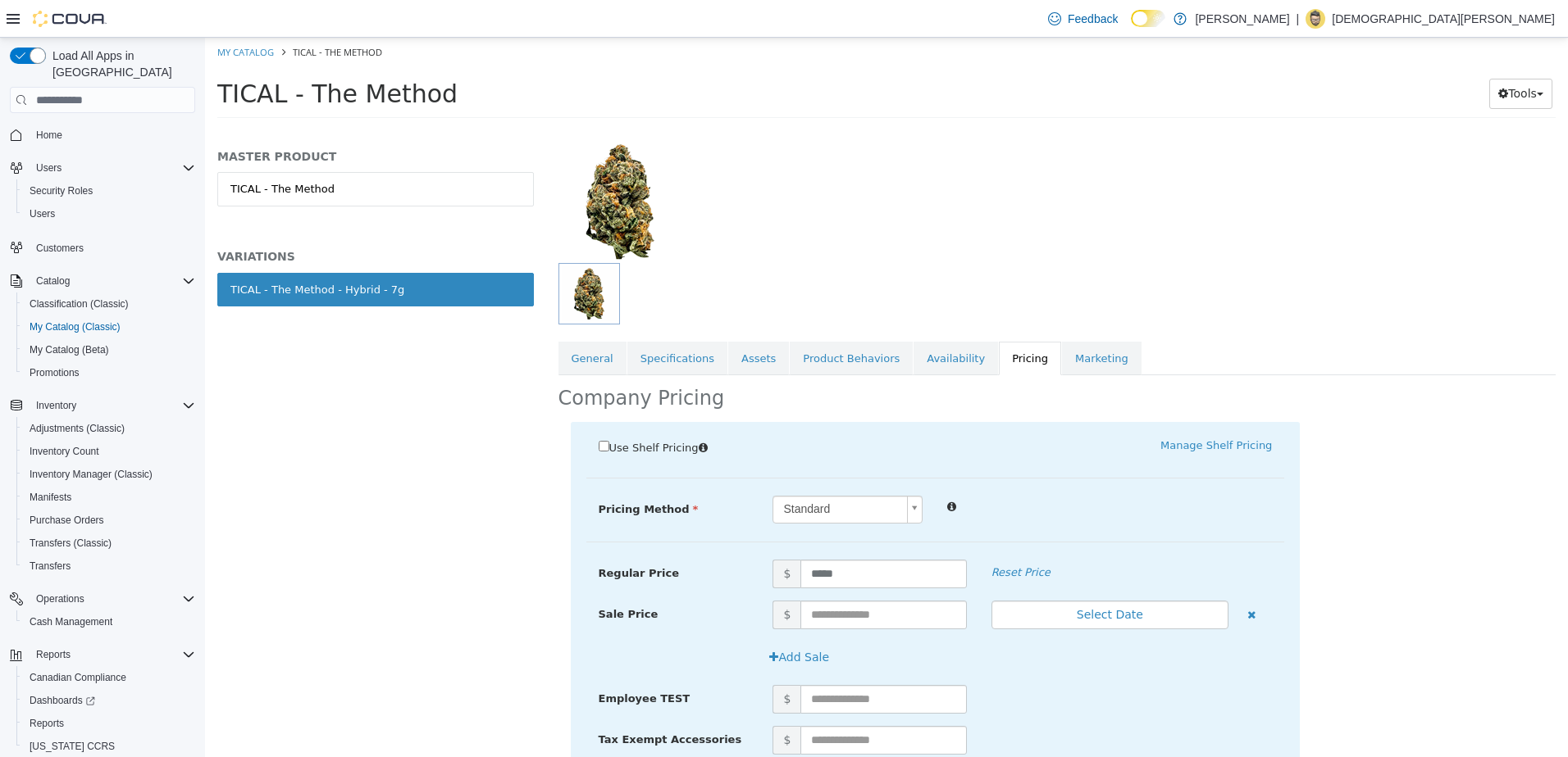
scroll to position [196, 0]
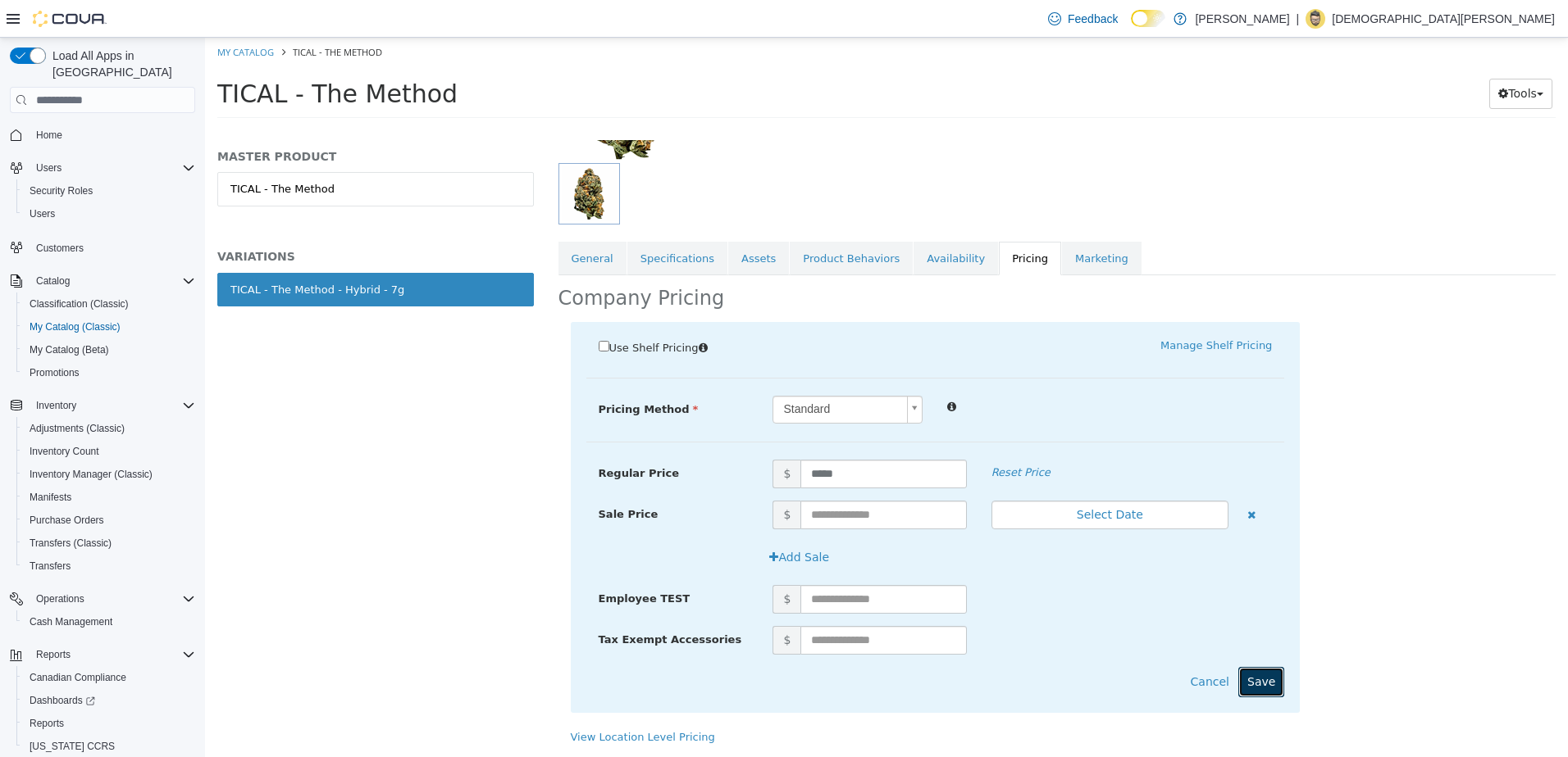
click at [1261, 669] on button "Save" at bounding box center [1261, 683] width 46 height 31
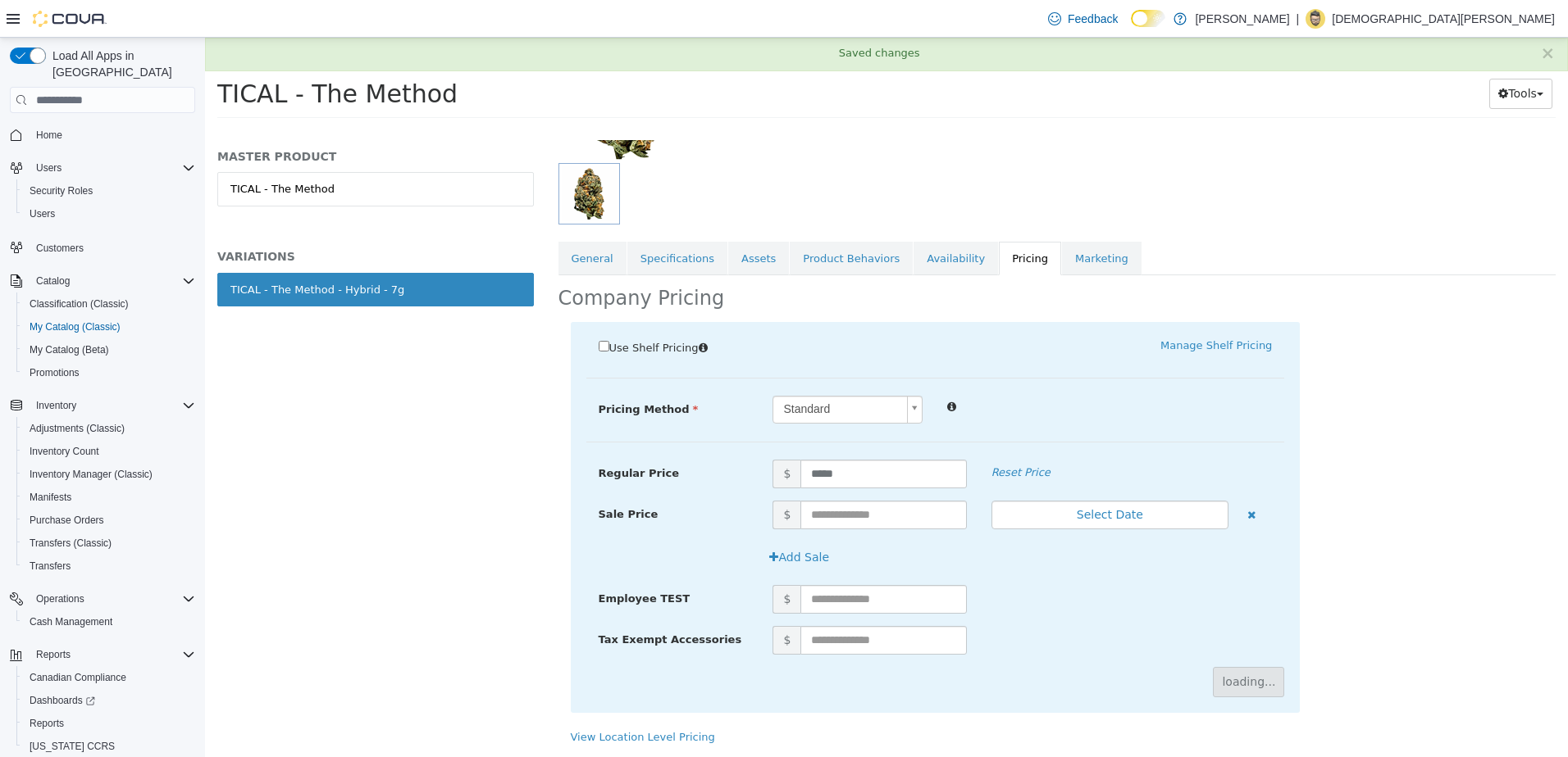
scroll to position [0, 0]
